Goal: Information Seeking & Learning: Learn about a topic

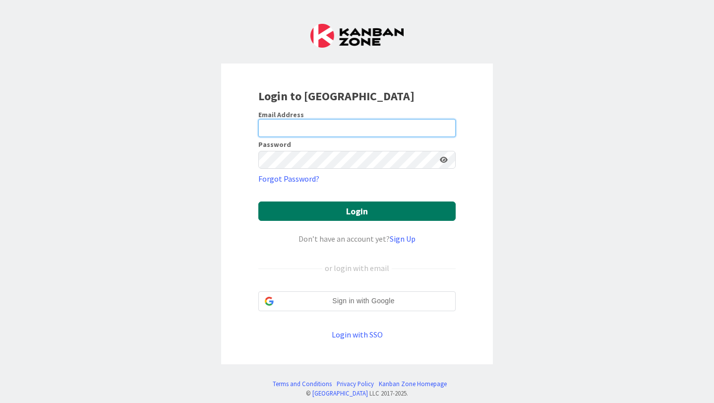
type input "[EMAIL_ADDRESS][PERSON_NAME][DOMAIN_NAME]"
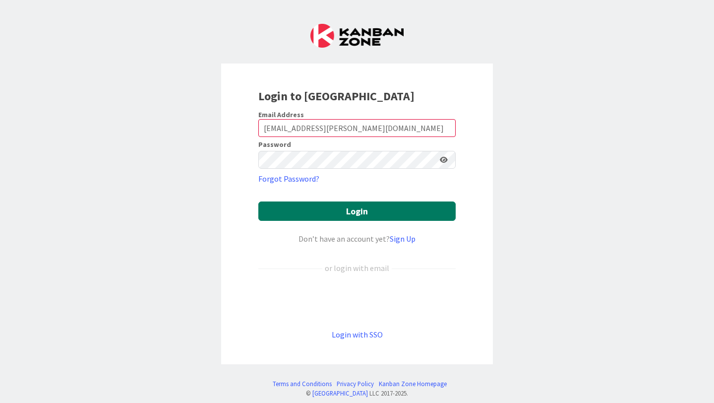
click at [310, 214] on button "Login" at bounding box center [356, 210] width 197 height 19
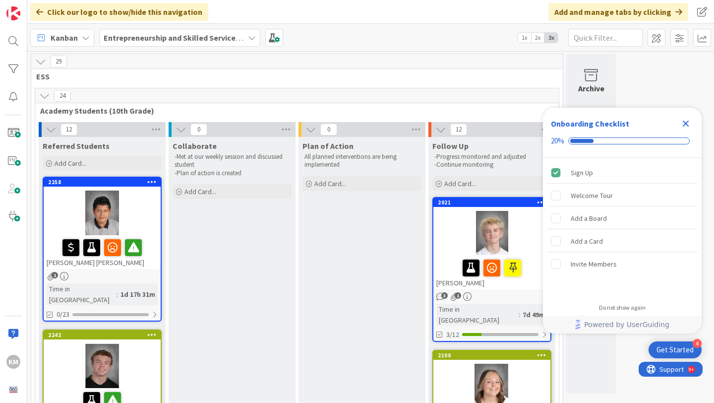
click at [194, 35] on b "Entrepreneurship and Skilled Services Interventions - [DATE]-[DATE]" at bounding box center [225, 38] width 242 height 10
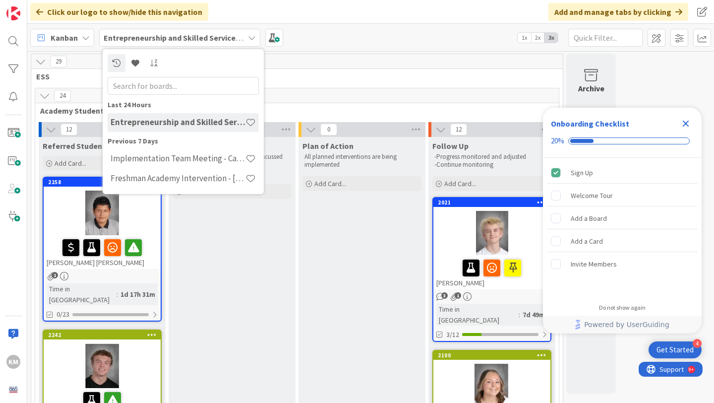
click at [251, 36] on icon at bounding box center [252, 38] width 8 height 8
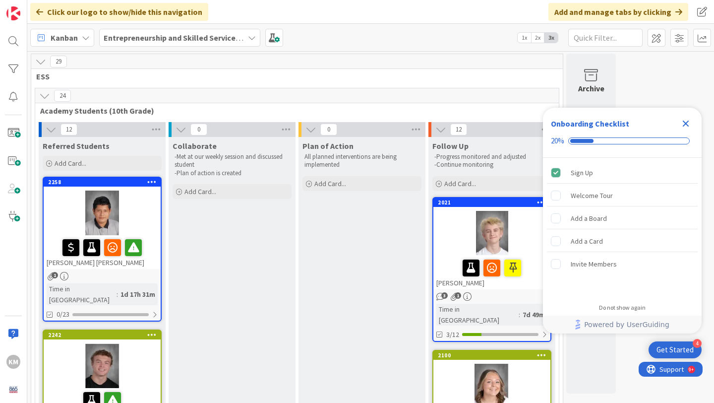
click at [251, 36] on icon at bounding box center [252, 38] width 8 height 8
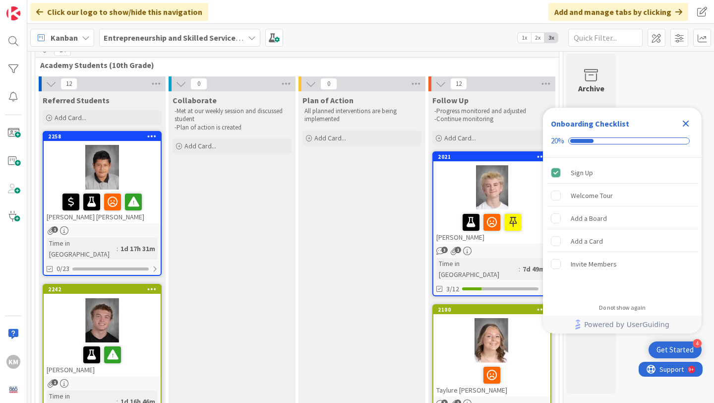
scroll to position [52, 0]
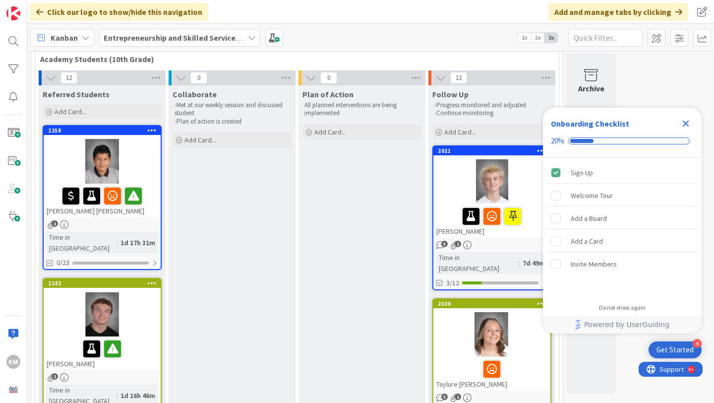
click at [137, 216] on div "[PERSON_NAME] [PERSON_NAME]" at bounding box center [102, 200] width 117 height 34
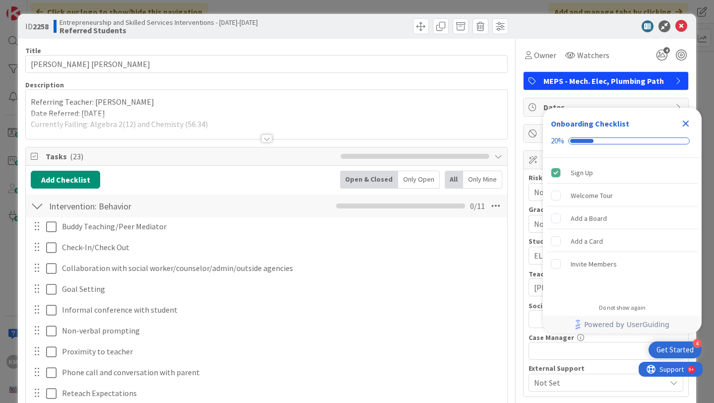
click at [267, 139] on div at bounding box center [266, 138] width 11 height 8
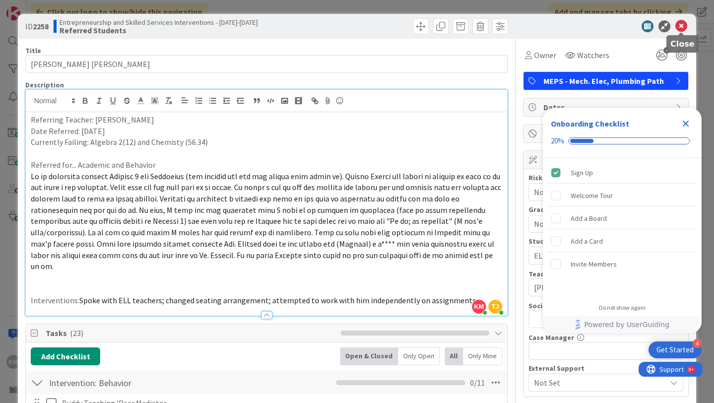
click at [681, 25] on icon at bounding box center [681, 26] width 12 height 12
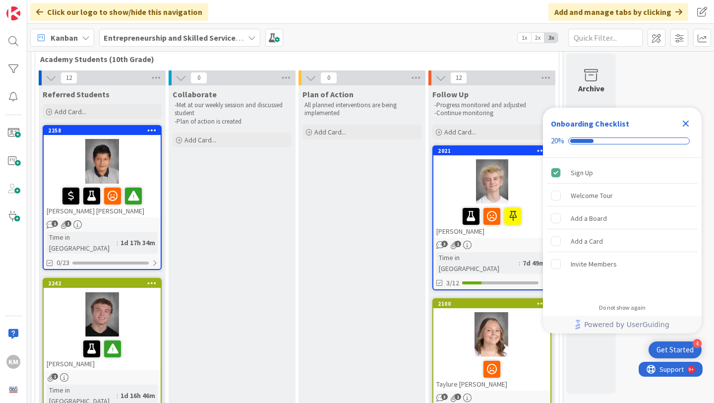
click at [152, 311] on div at bounding box center [102, 314] width 117 height 45
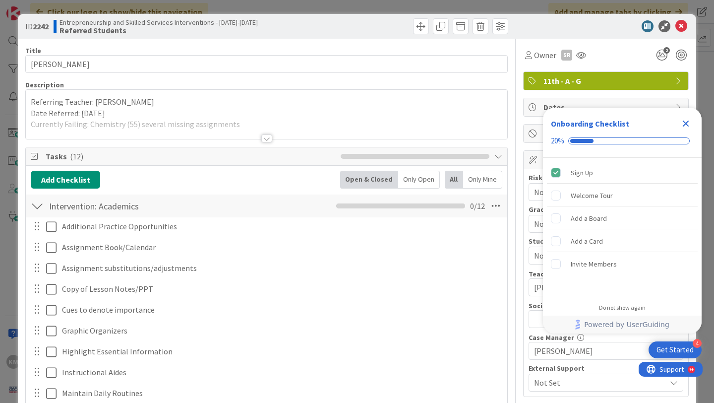
click at [266, 139] on div at bounding box center [266, 138] width 11 height 8
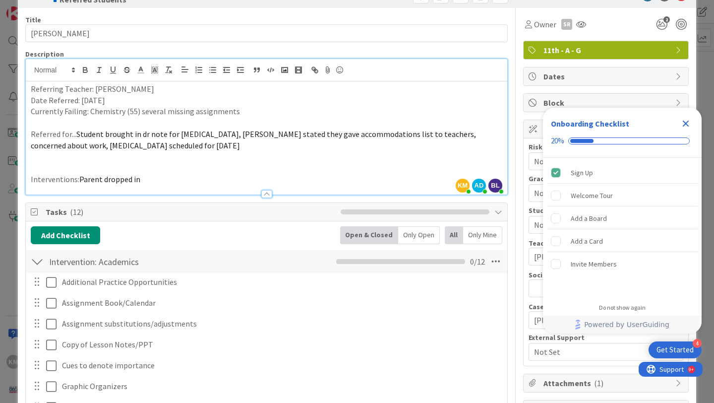
scroll to position [32, 0]
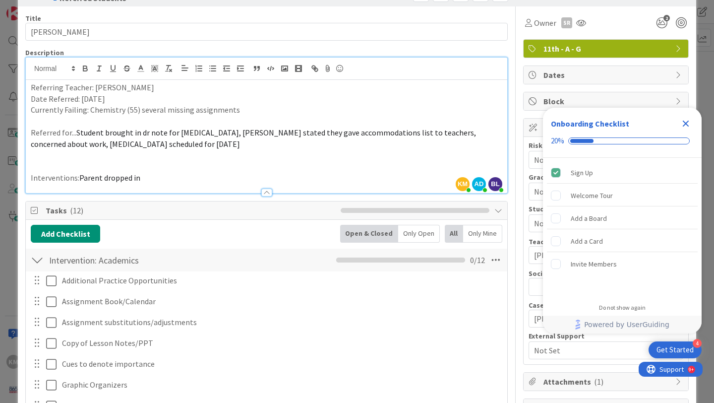
click at [689, 125] on icon "Close Checklist" at bounding box center [686, 124] width 12 height 12
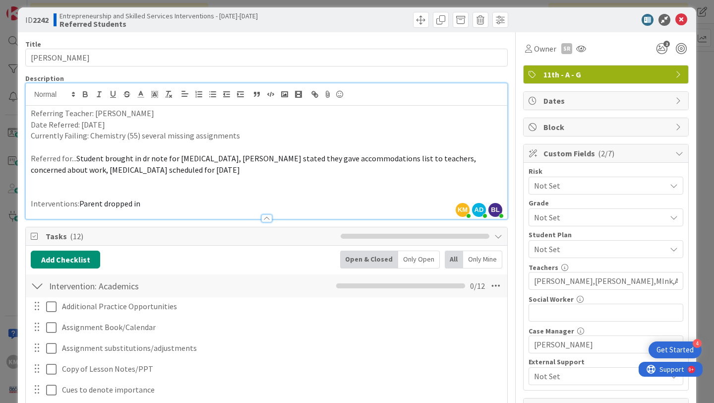
scroll to position [0, 0]
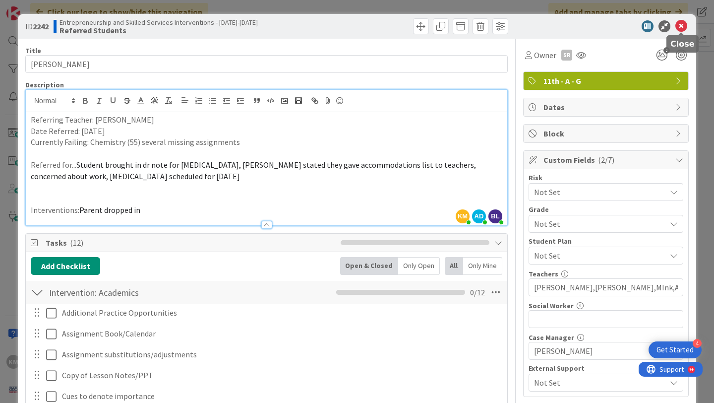
click at [685, 26] on icon at bounding box center [681, 26] width 12 height 12
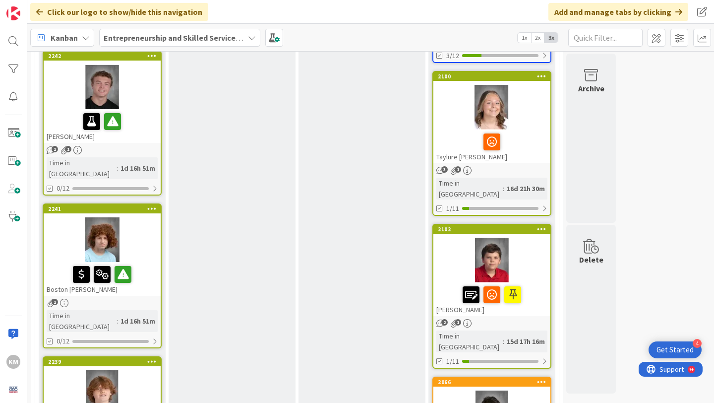
scroll to position [281, 0]
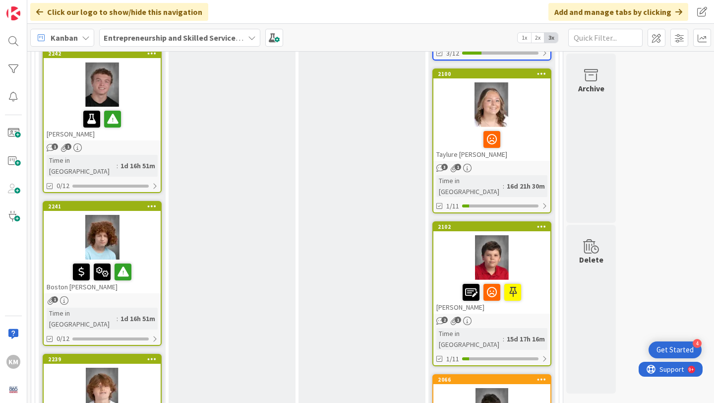
click at [113, 86] on div at bounding box center [102, 84] width 117 height 45
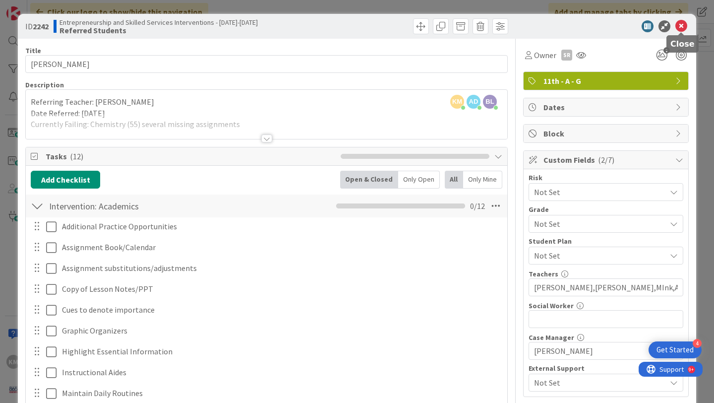
click at [681, 28] on icon at bounding box center [681, 26] width 12 height 12
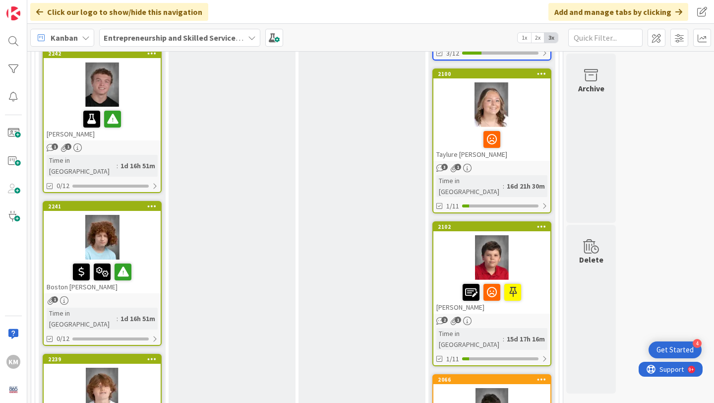
click at [152, 224] on div at bounding box center [102, 237] width 117 height 45
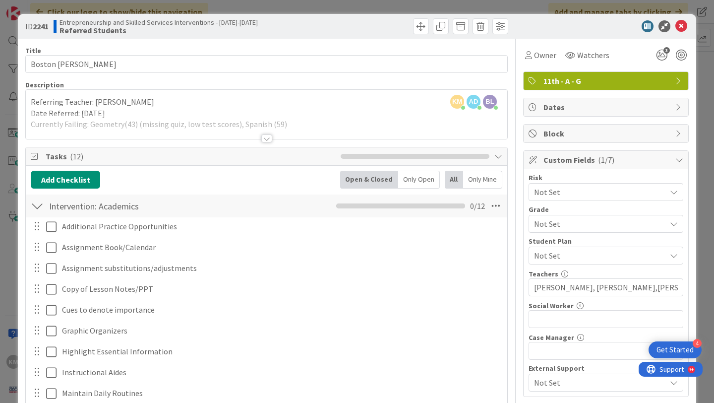
click at [267, 139] on div at bounding box center [266, 138] width 11 height 8
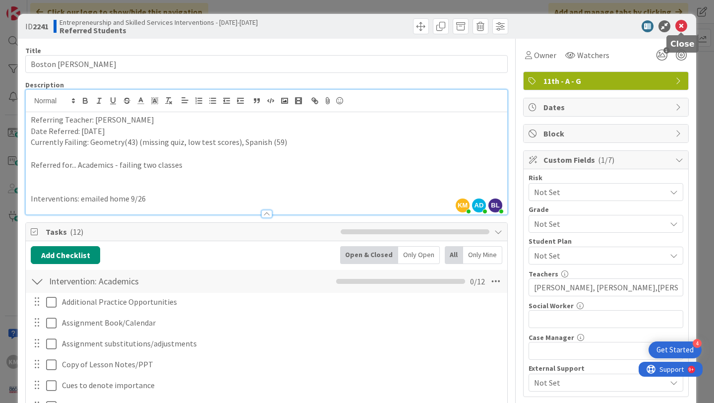
click at [680, 28] on icon at bounding box center [681, 26] width 12 height 12
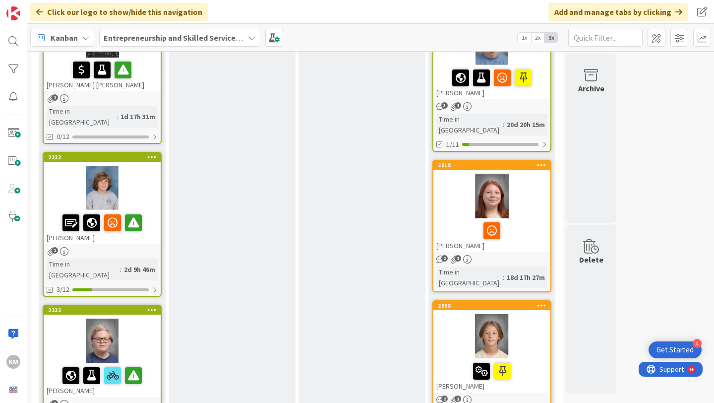
scroll to position [943, 0]
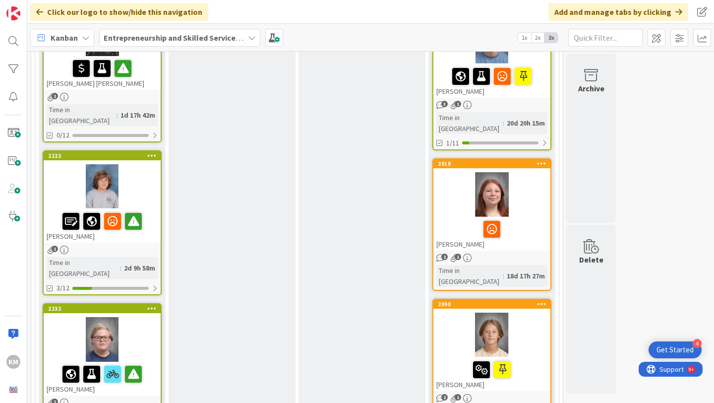
click at [136, 317] on div at bounding box center [102, 339] width 117 height 45
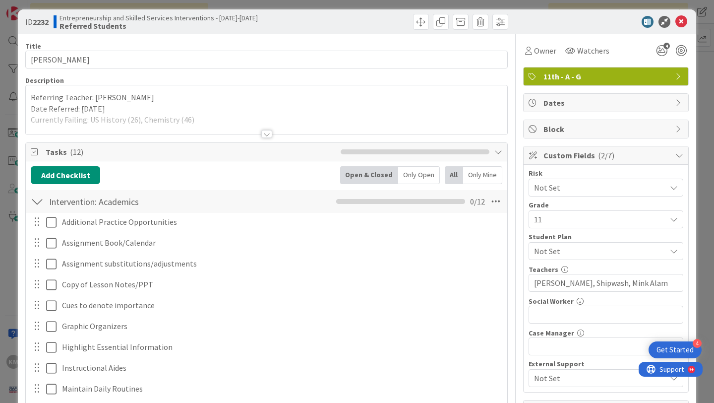
click at [264, 135] on div at bounding box center [266, 134] width 11 height 8
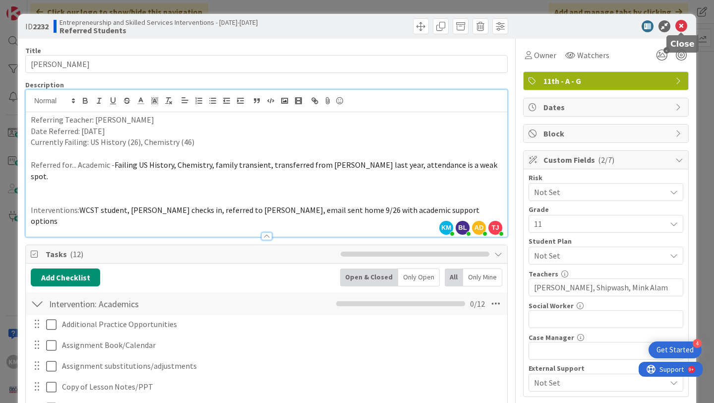
click at [680, 27] on icon at bounding box center [681, 26] width 12 height 12
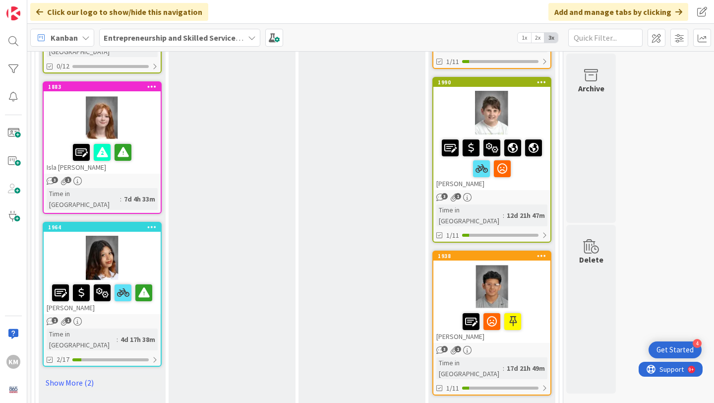
scroll to position [1324, 0]
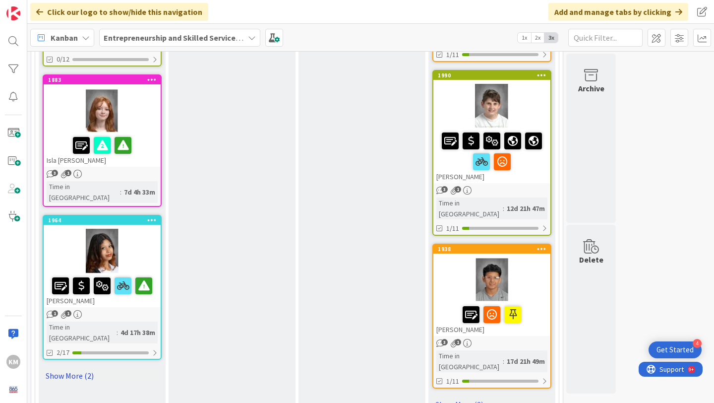
click at [74, 367] on link "Show More (2)" at bounding box center [102, 375] width 119 height 16
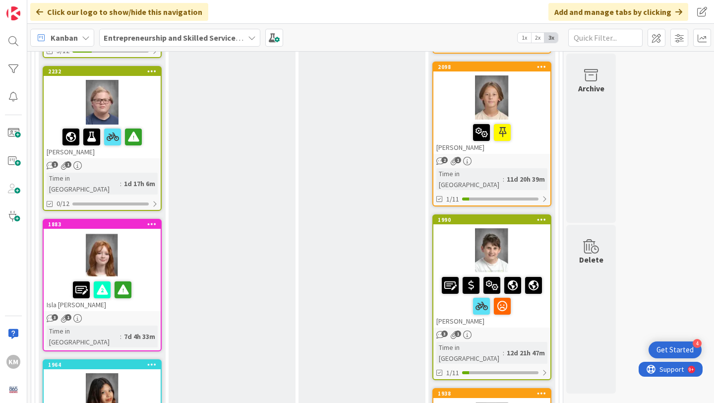
scroll to position [1176, 0]
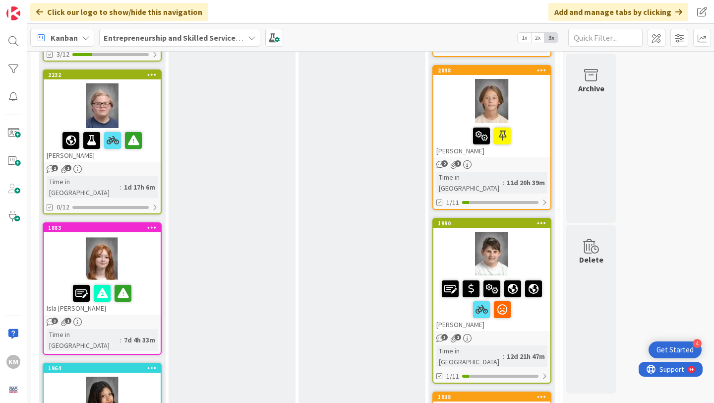
click at [147, 236] on div at bounding box center [102, 258] width 117 height 45
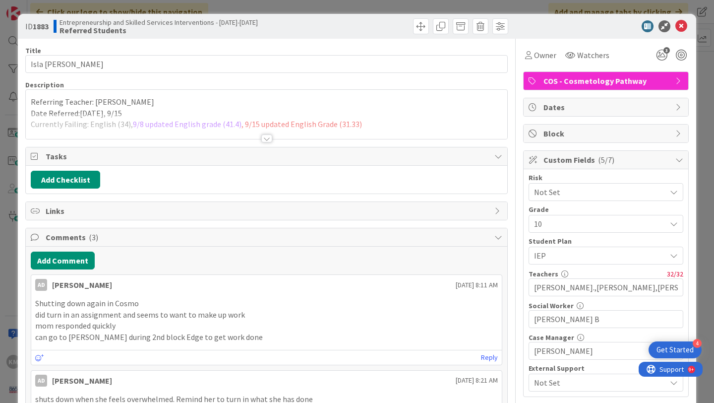
click at [268, 140] on div at bounding box center [266, 138] width 11 height 8
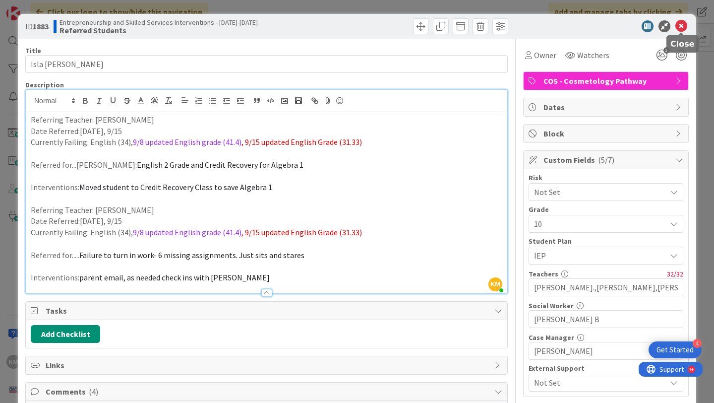
click at [681, 29] on icon at bounding box center [681, 26] width 12 height 12
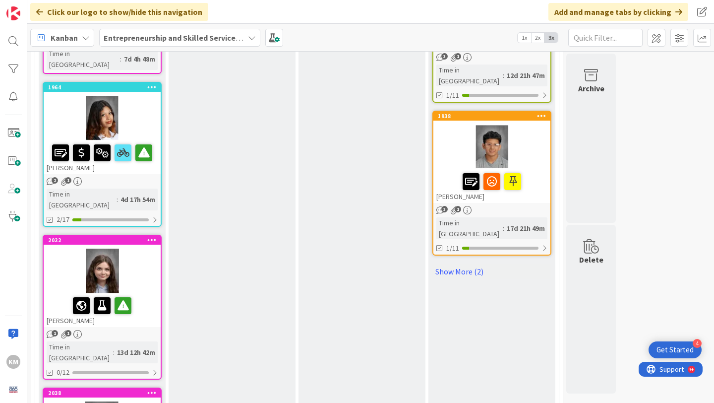
scroll to position [1462, 0]
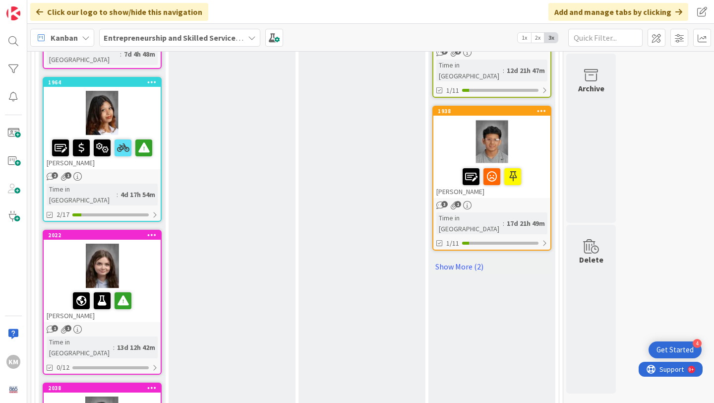
click at [138, 243] on div at bounding box center [102, 265] width 117 height 45
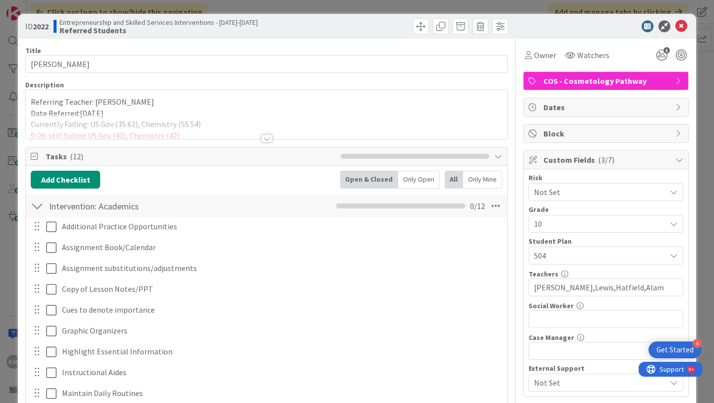
click at [266, 137] on div at bounding box center [266, 138] width 11 height 8
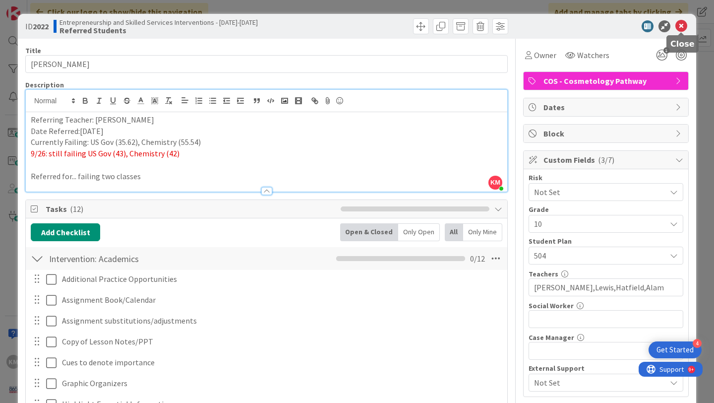
click at [682, 29] on icon at bounding box center [681, 26] width 12 height 12
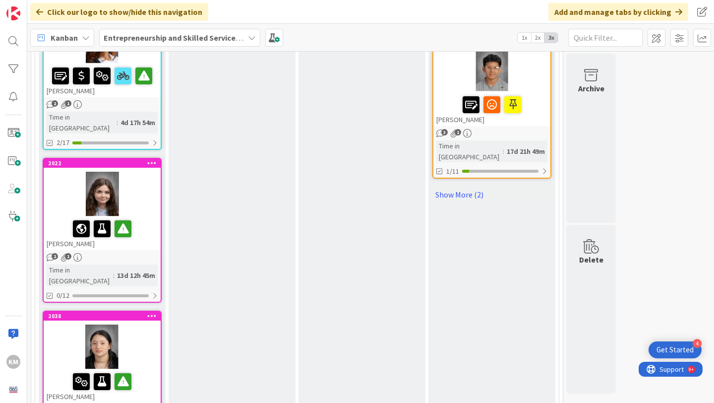
scroll to position [1539, 0]
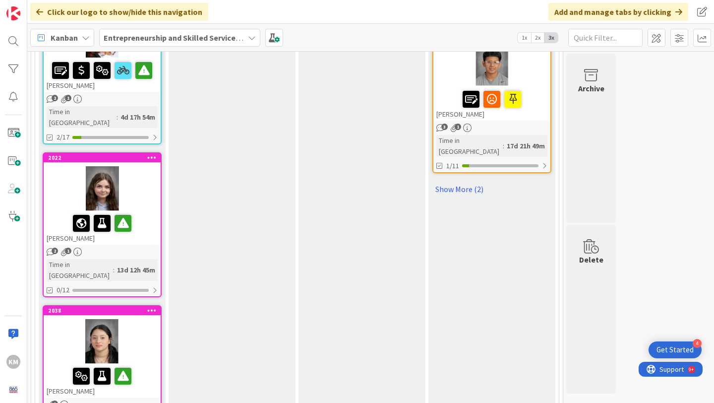
click at [146, 365] on div at bounding box center [102, 375] width 111 height 21
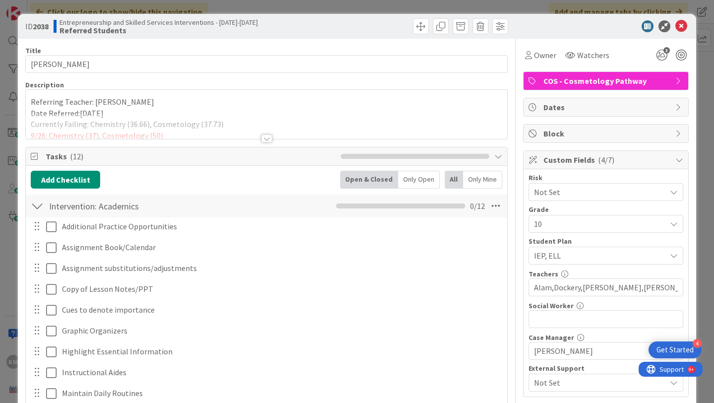
click at [264, 139] on div at bounding box center [266, 138] width 11 height 8
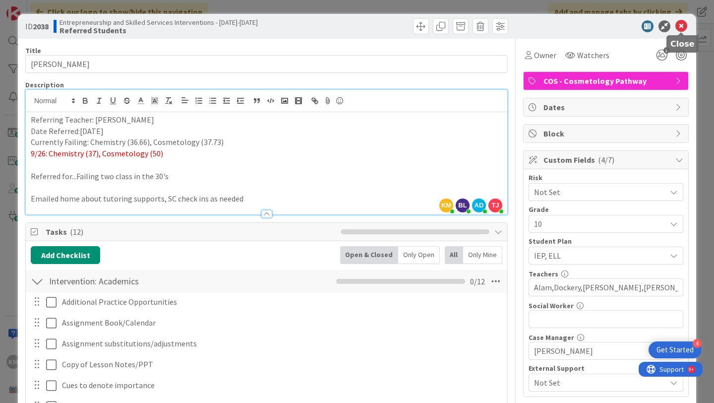
click at [683, 28] on icon at bounding box center [681, 26] width 12 height 12
